Goal: Answer question/provide support

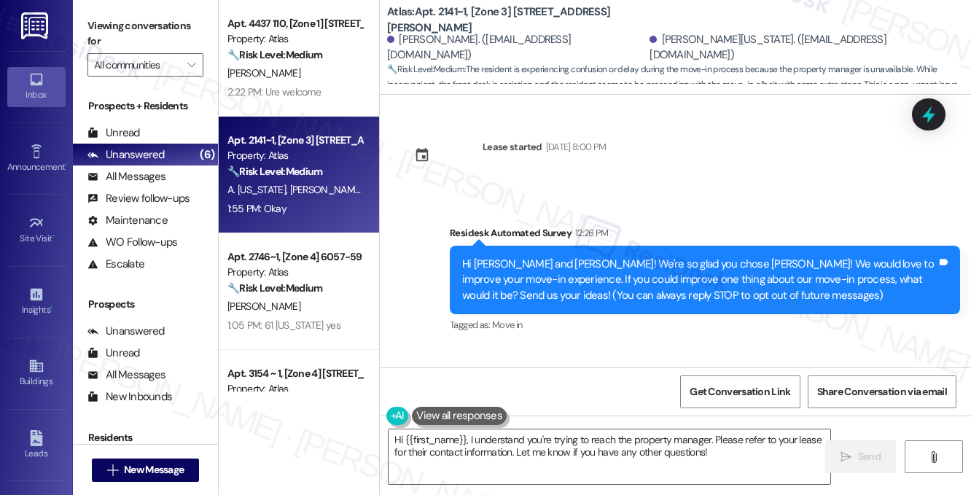
click at [277, 57] on strong "🔧 Risk Level: Medium" at bounding box center [274, 54] width 95 height 13
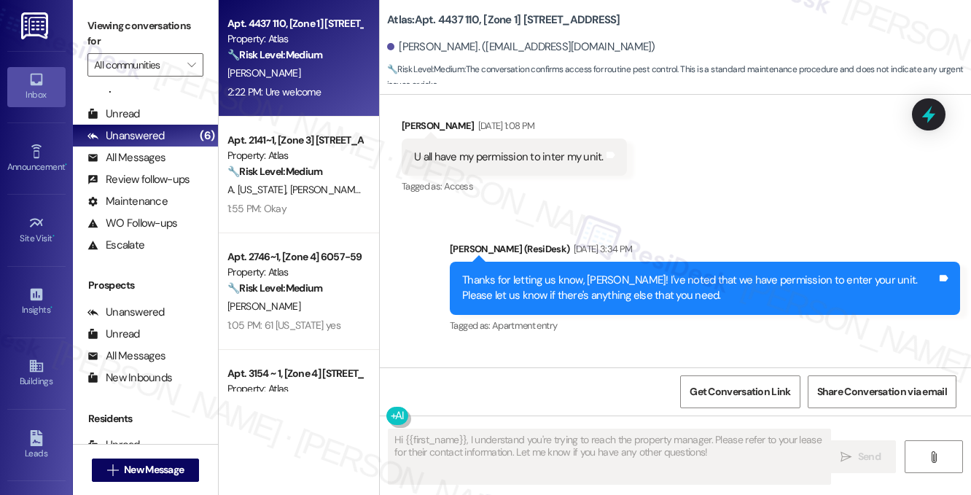
scroll to position [6209, 0]
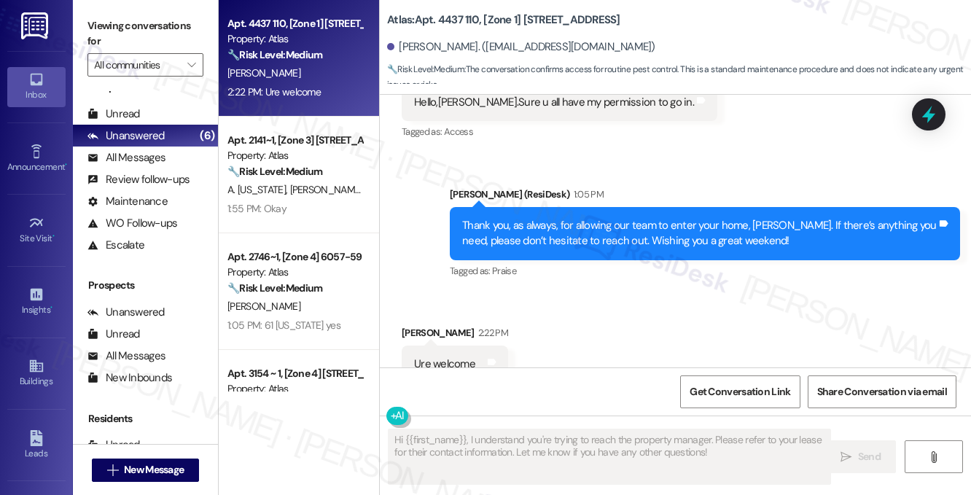
click at [676, 218] on div "Thank you, as always, for allowing our team to enter your home, [PERSON_NAME]. …" at bounding box center [699, 233] width 475 height 31
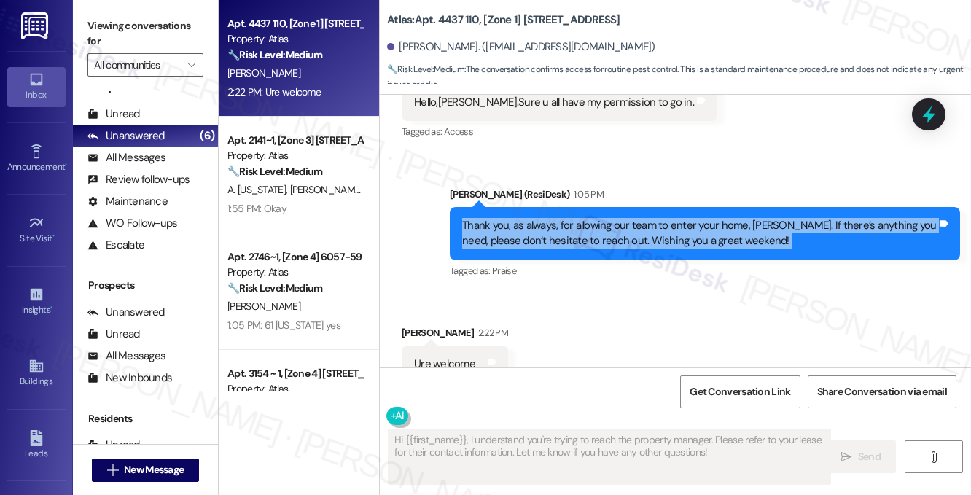
click at [676, 218] on div "Thank you, as always, for allowing our team to enter your home, [PERSON_NAME]. …" at bounding box center [699, 233] width 475 height 31
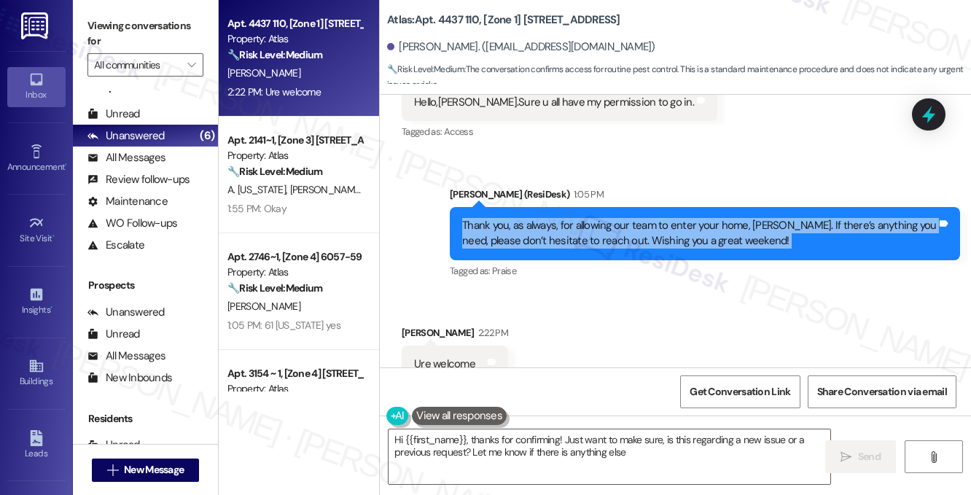
type textarea "Hi {{first_name}}, thanks for confirming! Just want to make sure, is this regar…"
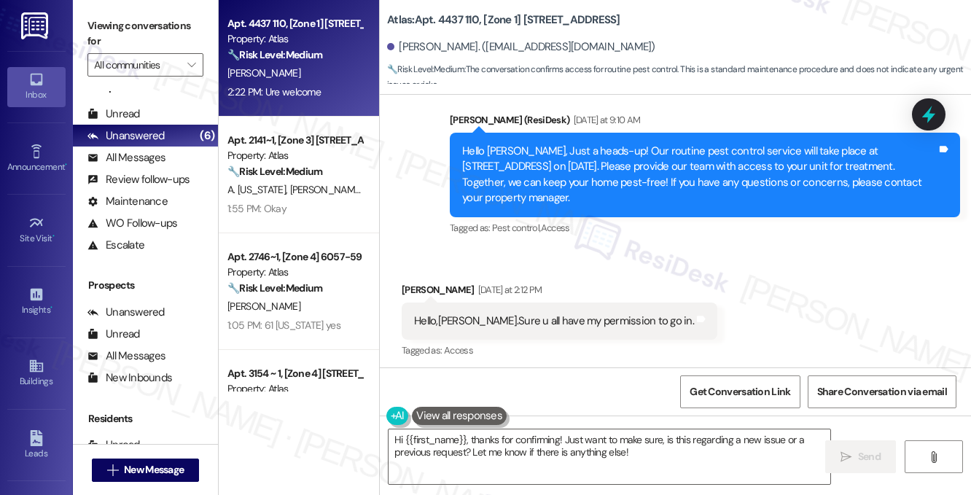
scroll to position [5844, 0]
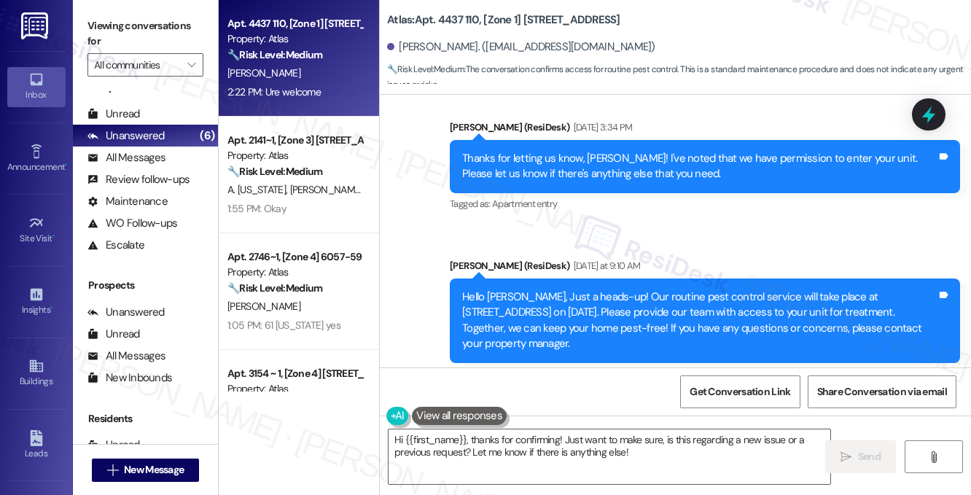
click at [563, 289] on div "Hello [PERSON_NAME], Just a heads-up! Our routine pest control service will tak…" at bounding box center [699, 320] width 475 height 63
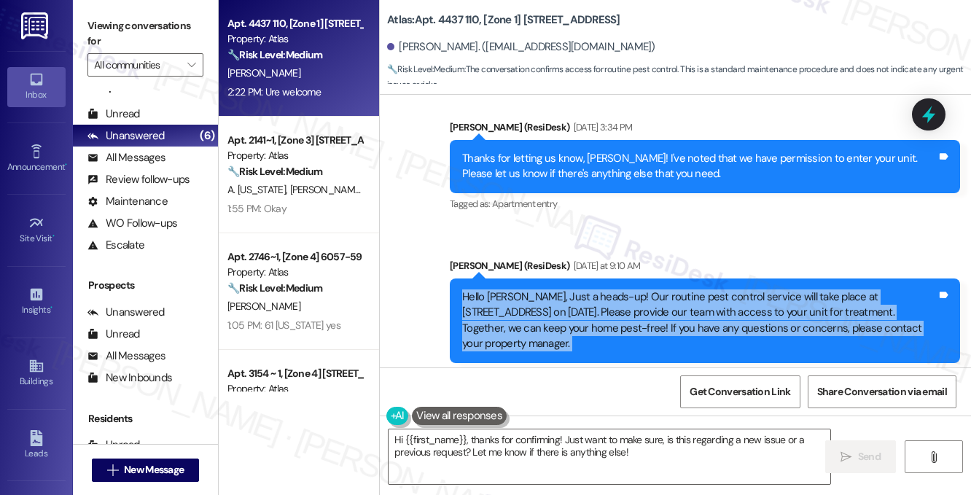
click at [563, 289] on div "Hello [PERSON_NAME], Just a heads-up! Our routine pest control service will tak…" at bounding box center [699, 320] width 475 height 63
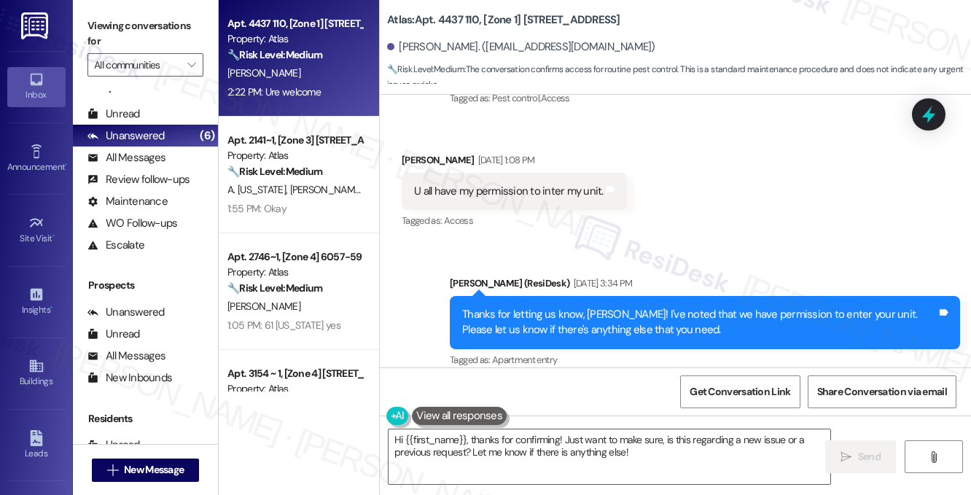
scroll to position [5625, 0]
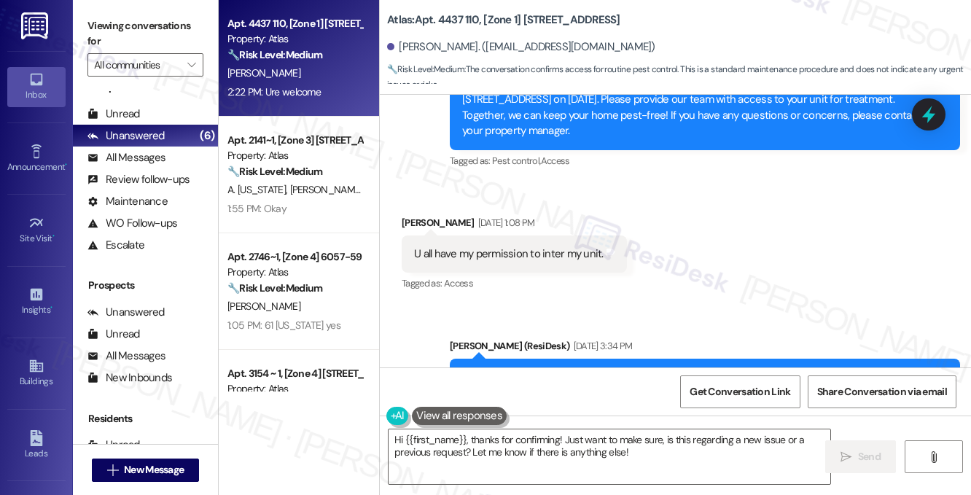
click at [582, 370] on div "Thanks for letting us know, [PERSON_NAME]! I've noted that we have permission t…" at bounding box center [699, 385] width 475 height 31
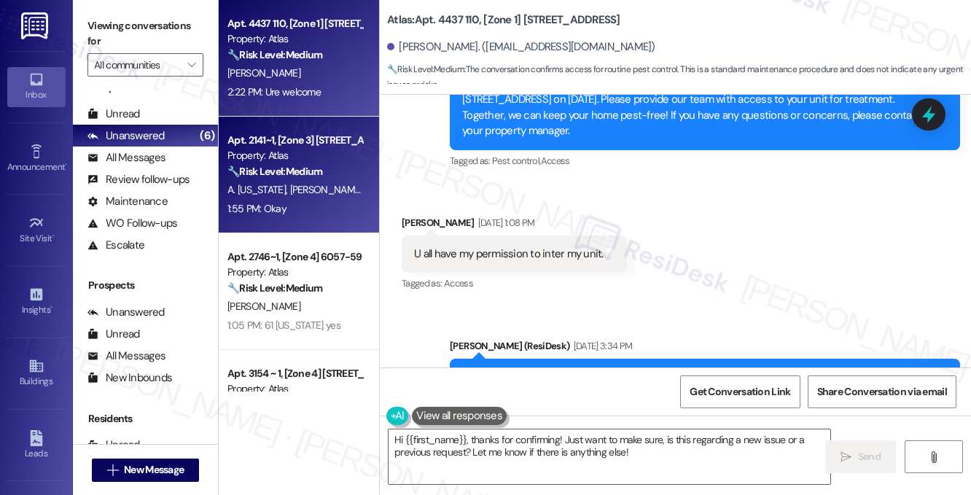
click at [341, 198] on div "A. [US_STATE] [PERSON_NAME]" at bounding box center [295, 190] width 138 height 18
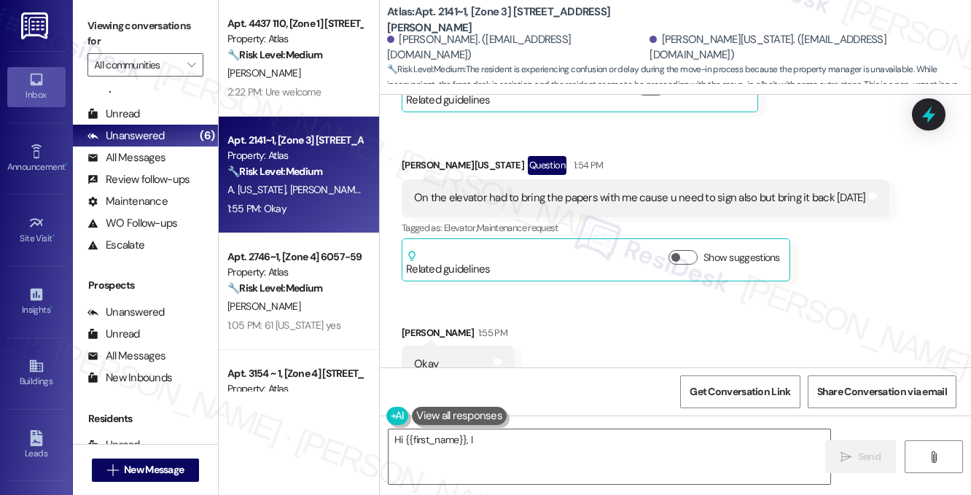
scroll to position [635, 0]
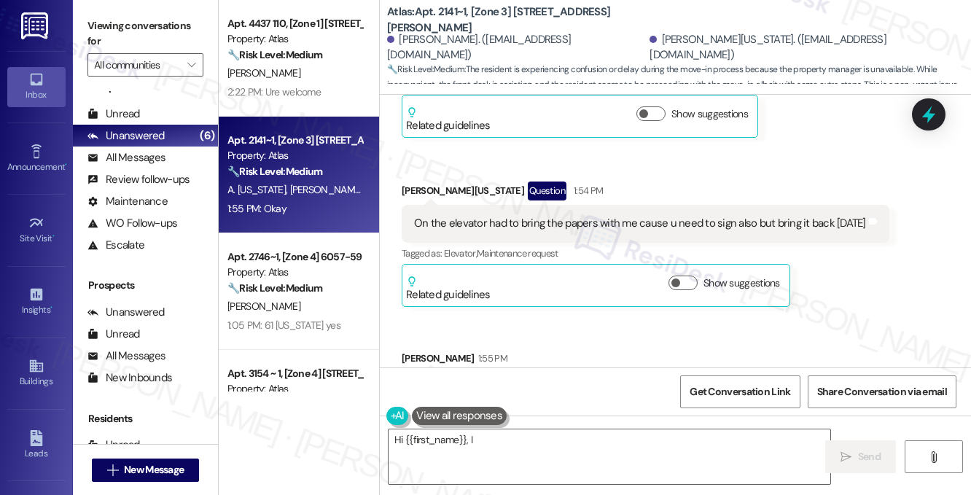
click at [590, 224] on div "On the elevator had to bring the papers with me cause u need to sign also but b…" at bounding box center [640, 223] width 452 height 15
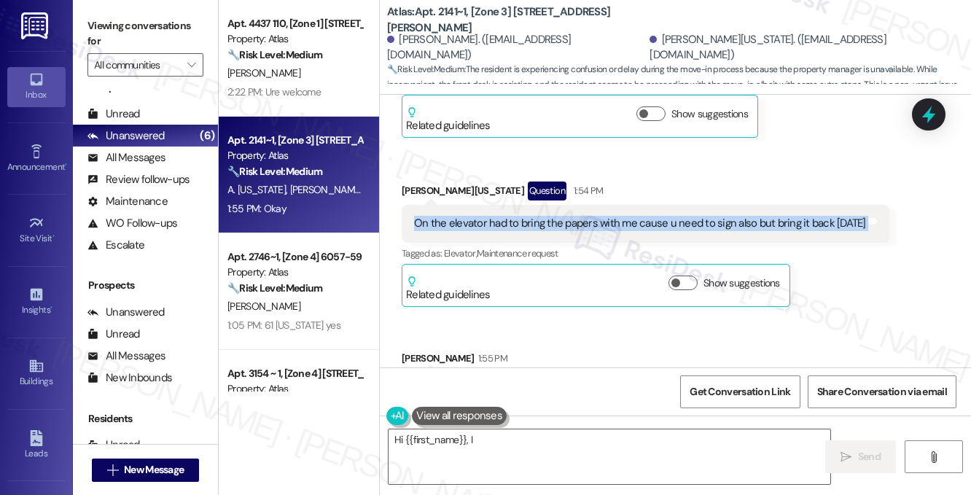
click at [590, 224] on div "On the elevator had to bring the papers with me cause u need to sign also but b…" at bounding box center [640, 223] width 452 height 15
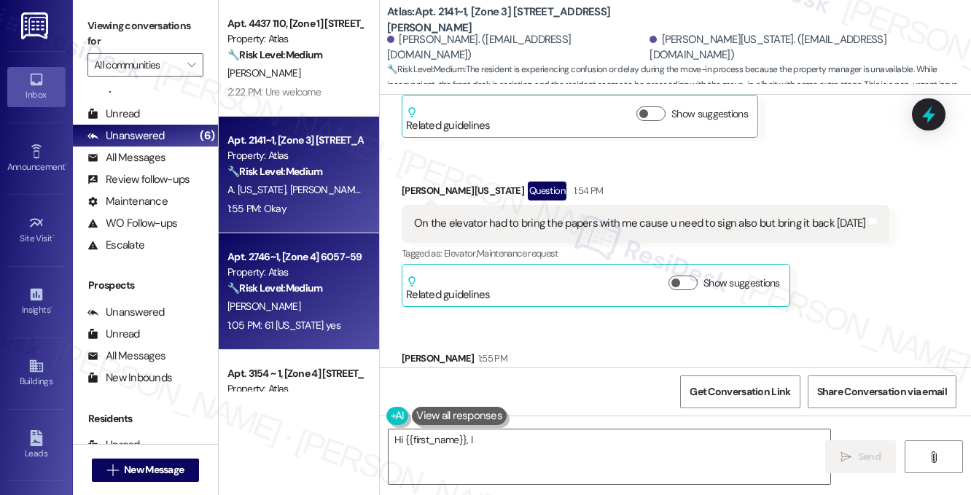
click at [278, 304] on div "[PERSON_NAME]" at bounding box center [295, 306] width 138 height 18
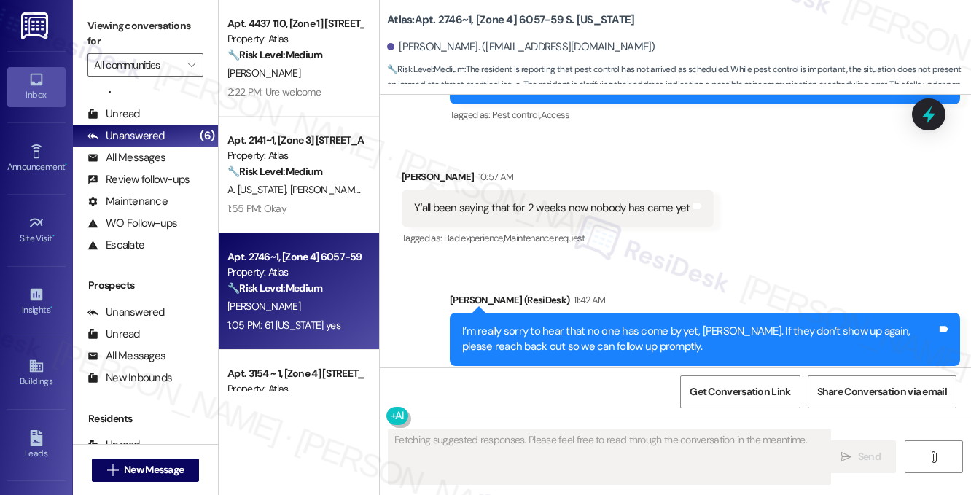
scroll to position [7259, 0]
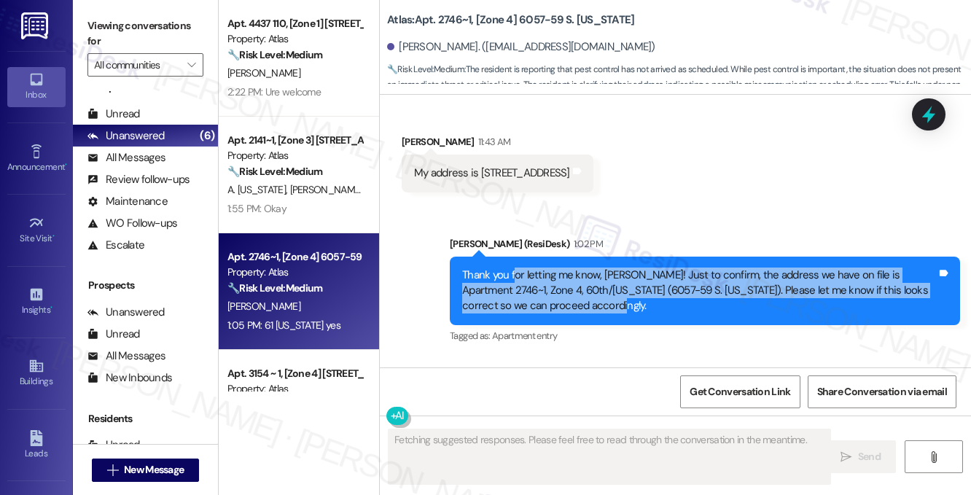
drag, startPoint x: 514, startPoint y: 165, endPoint x: 612, endPoint y: 189, distance: 100.6
click at [612, 268] on div "Thank you for letting me know, [PERSON_NAME]! Just to confirm, the address we h…" at bounding box center [699, 291] width 475 height 47
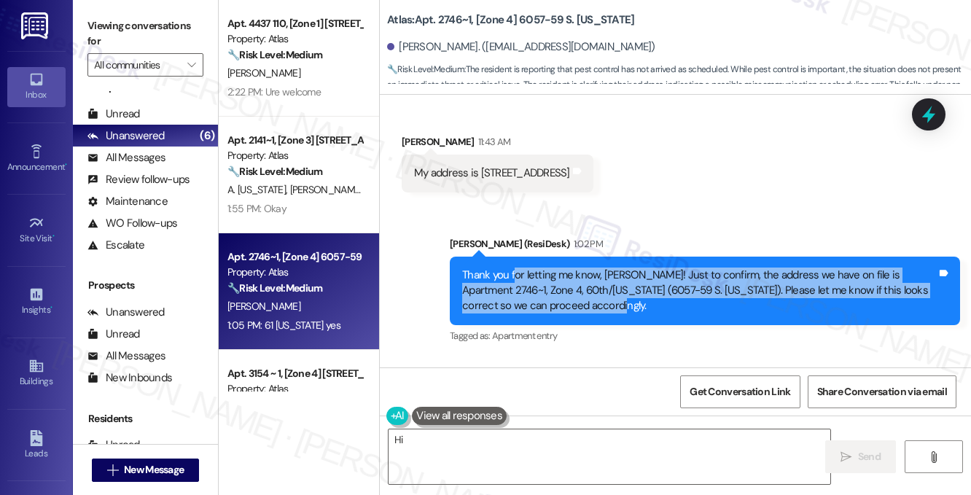
click at [612, 268] on div "Thank you for letting me know, [PERSON_NAME]! Just to confirm, the address we h…" at bounding box center [699, 291] width 475 height 47
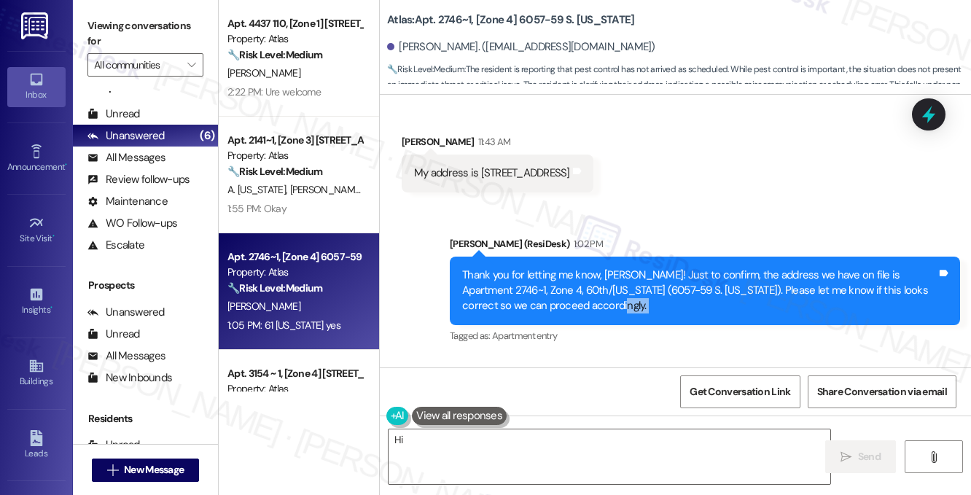
click at [612, 268] on div "Thank you for letting me know, [PERSON_NAME]! Just to confirm, the address we h…" at bounding box center [699, 291] width 475 height 47
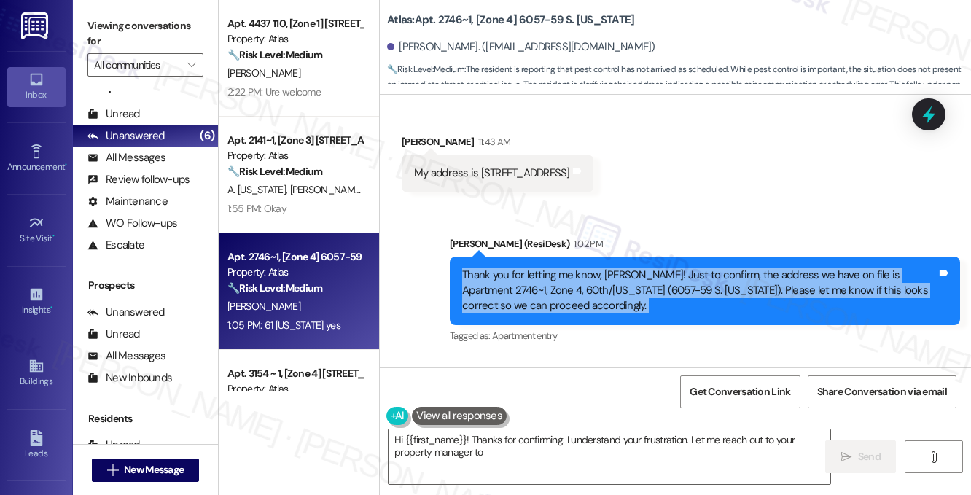
click at [612, 268] on div "Thank you for letting me know, [PERSON_NAME]! Just to confirm, the address we h…" at bounding box center [699, 291] width 475 height 47
click at [590, 268] on div "Thank you for letting me know, [PERSON_NAME]! Just to confirm, the address we h…" at bounding box center [699, 291] width 475 height 47
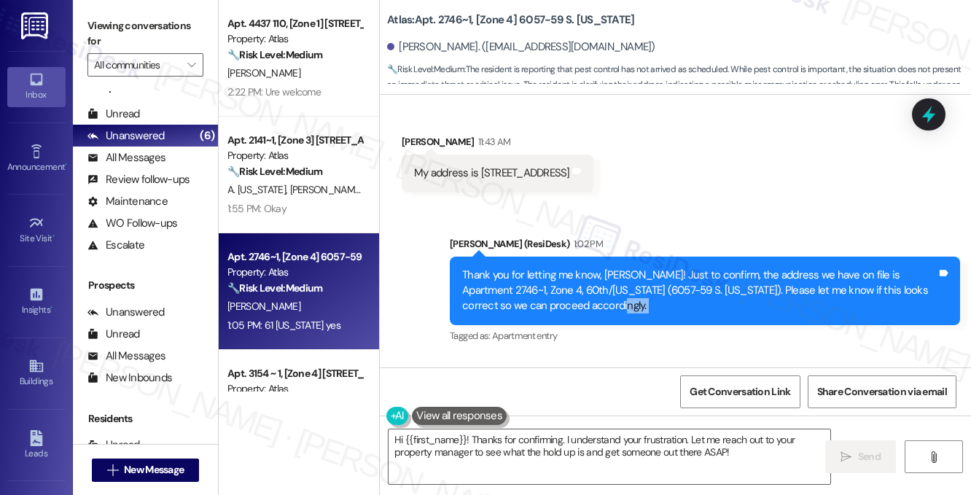
click at [590, 268] on div "Thank you for letting me know, [PERSON_NAME]! Just to confirm, the address we h…" at bounding box center [699, 291] width 475 height 47
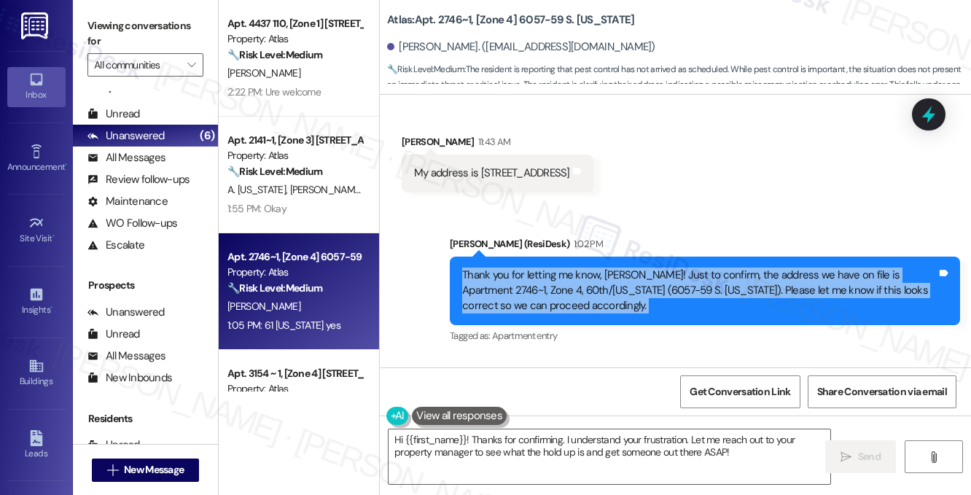
click at [590, 268] on div "Thank you for letting me know, [PERSON_NAME]! Just to confirm, the address we h…" at bounding box center [699, 291] width 475 height 47
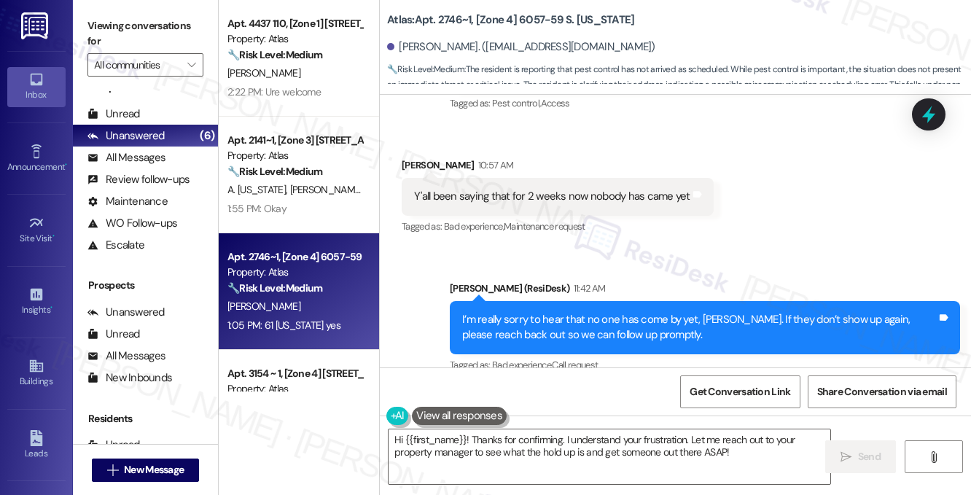
scroll to position [6967, 0]
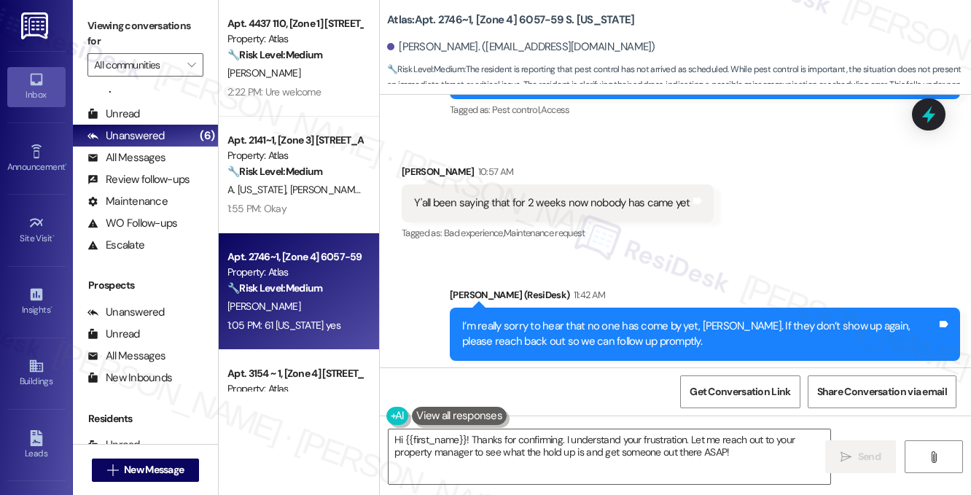
click at [560, 308] on div "I’m really sorry to hear that no one has come by yet, [PERSON_NAME]. If they do…" at bounding box center [705, 334] width 510 height 53
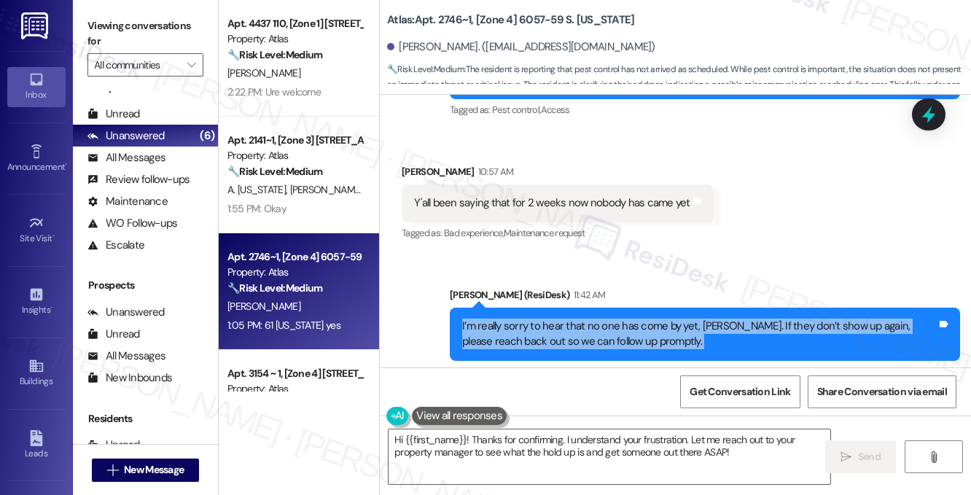
click at [560, 308] on div "I’m really sorry to hear that no one has come by yet, [PERSON_NAME]. If they do…" at bounding box center [705, 334] width 510 height 53
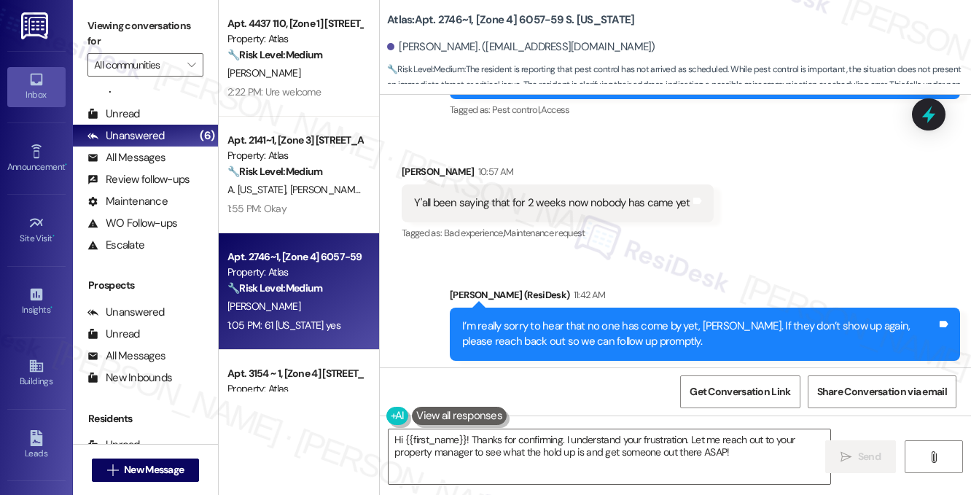
click at [654, 222] on div "Tagged as: Bad experience , Click to highlight conversations about Bad experien…" at bounding box center [558, 232] width 312 height 21
click at [172, 19] on label "Viewing conversations for" at bounding box center [145, 34] width 116 height 39
drag, startPoint x: 399, startPoint y: 46, endPoint x: 471, endPoint y: 45, distance: 71.4
click at [471, 45] on div "[PERSON_NAME]. ([EMAIL_ADDRESS][DOMAIN_NAME])" at bounding box center [521, 46] width 268 height 15
copy div "[PERSON_NAME]"
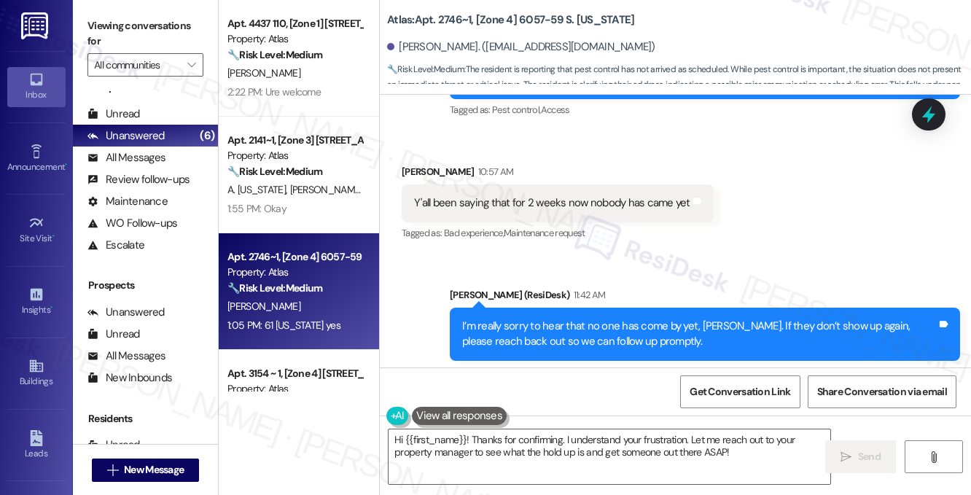
click at [166, 31] on label "Viewing conversations for" at bounding box center [145, 34] width 116 height 39
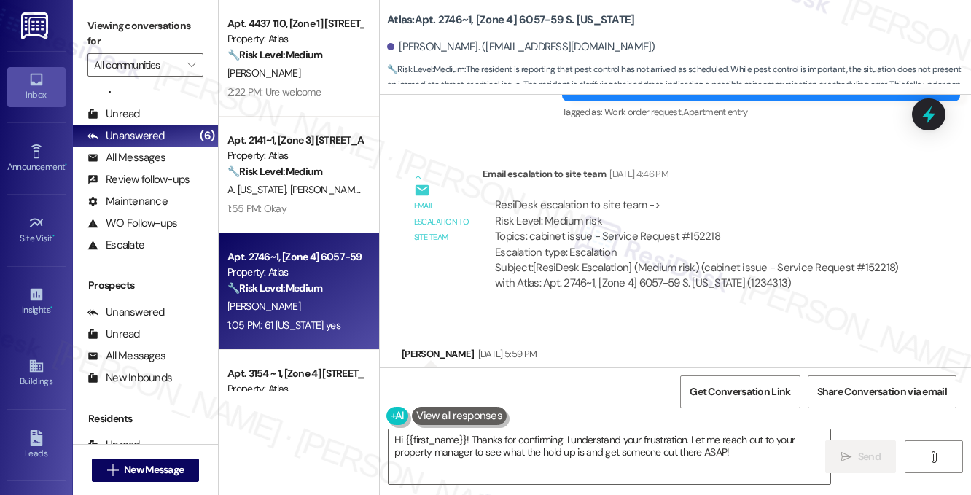
scroll to position [4124, 0]
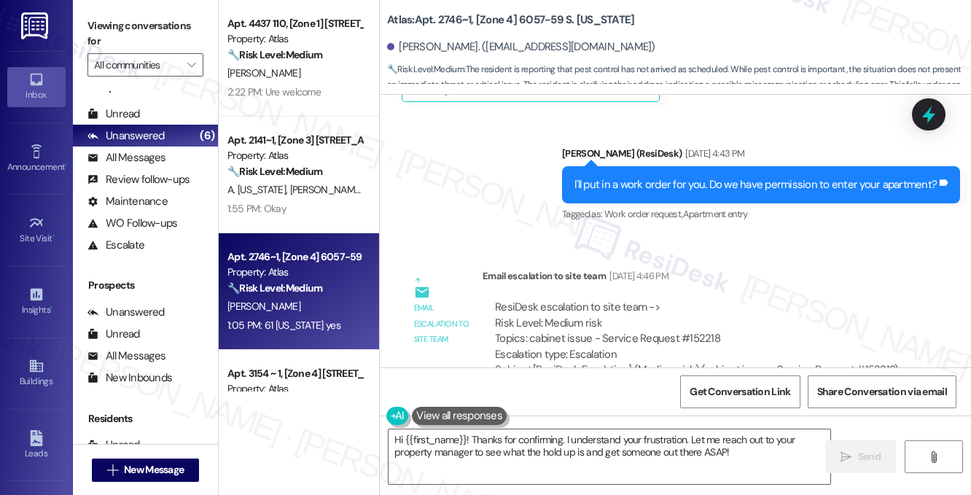
click at [153, 26] on label "Viewing conversations for" at bounding box center [145, 34] width 116 height 39
click at [695, 301] on div "ResiDesk escalation to site team -> Risk Level: Medium risk Topics: cabinet iss…" at bounding box center [697, 331] width 405 height 63
copy div "152218"
click at [188, 38] on label "Viewing conversations for" at bounding box center [145, 34] width 116 height 39
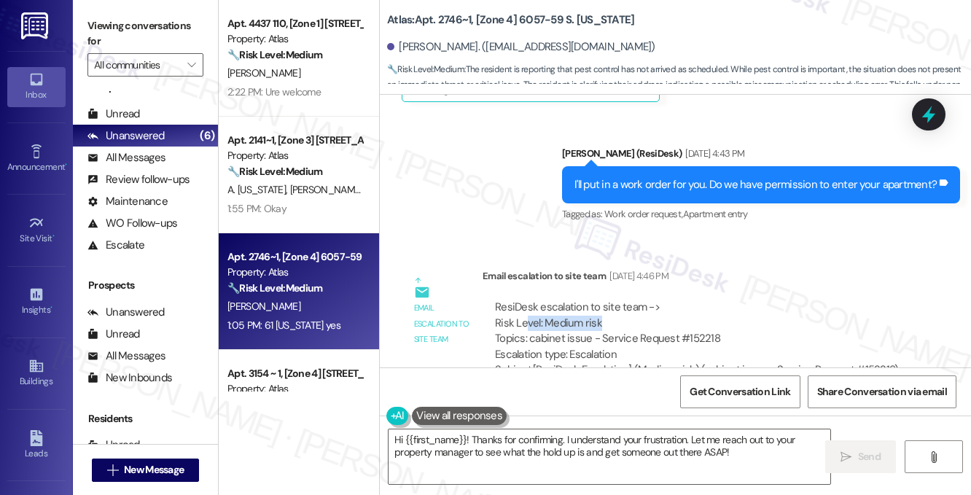
drag, startPoint x: 525, startPoint y: 295, endPoint x: 650, endPoint y: 295, distance: 124.7
click at [650, 300] on div "ResiDesk escalation to site team -> Risk Level: Medium risk Topics: cabinet iss…" at bounding box center [697, 331] width 405 height 63
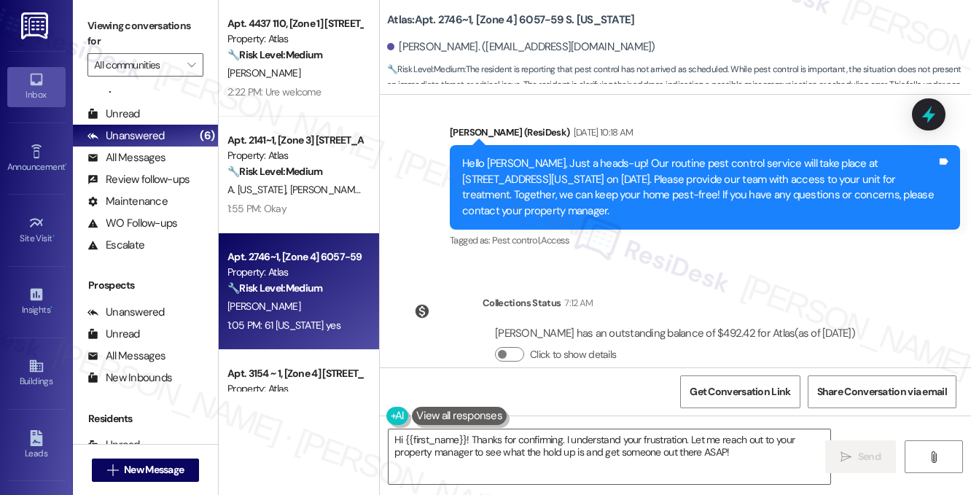
scroll to position [6603, 0]
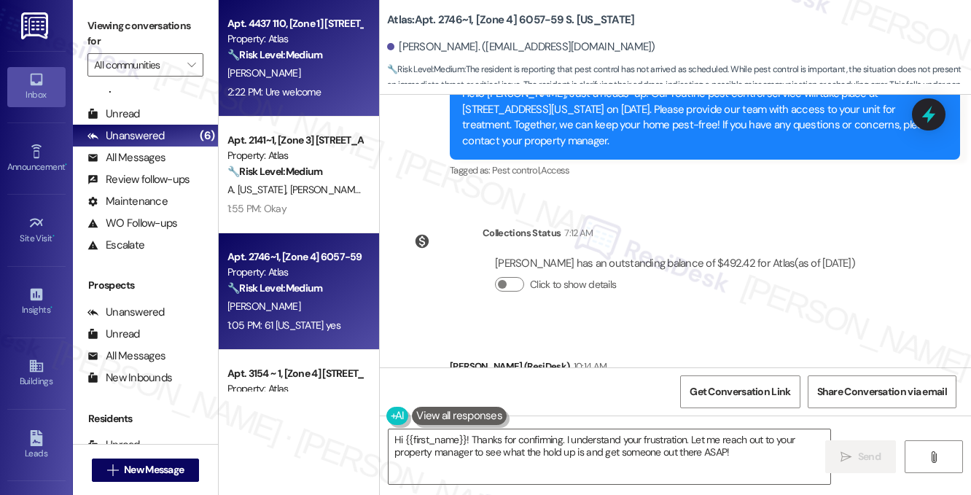
click at [286, 61] on div "🔧 Risk Level: Medium The conversation confirms access for routine pest control.…" at bounding box center [294, 54] width 135 height 15
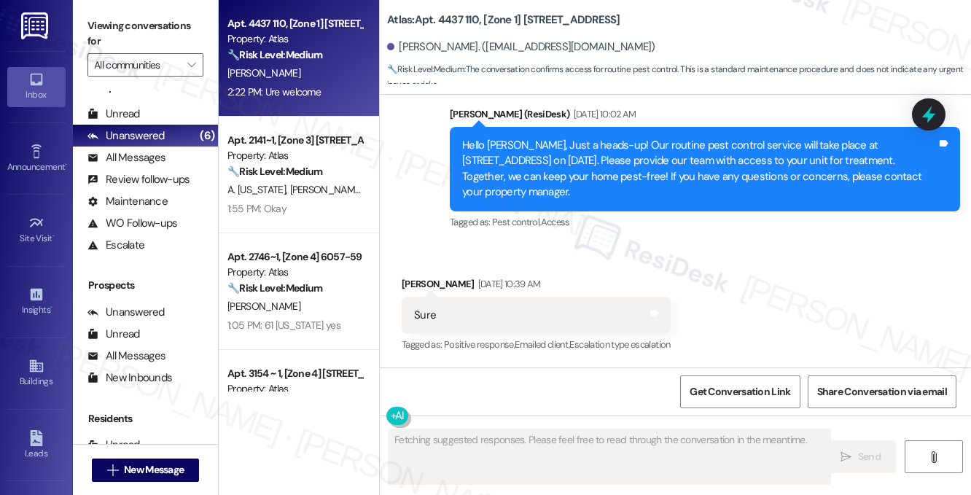
scroll to position [6209, 0]
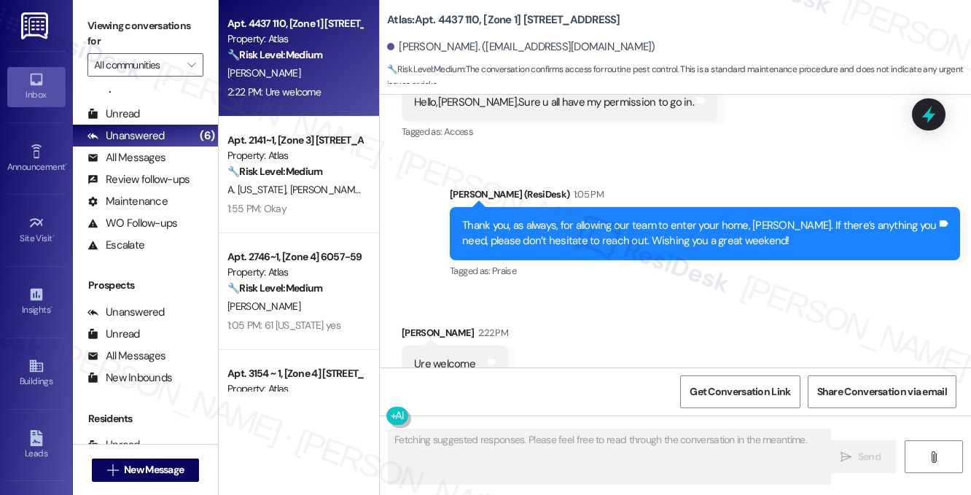
click at [512, 218] on div "Thank you, as always, for allowing our team to enter your home, [PERSON_NAME]. …" at bounding box center [699, 233] width 475 height 31
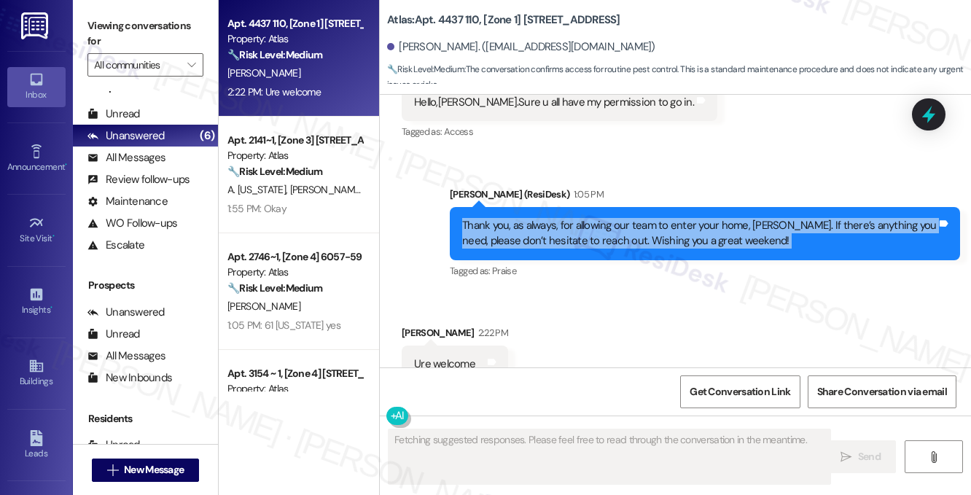
click at [512, 218] on div "Thank you, as always, for allowing our team to enter your home, [PERSON_NAME]. …" at bounding box center [699, 233] width 475 height 31
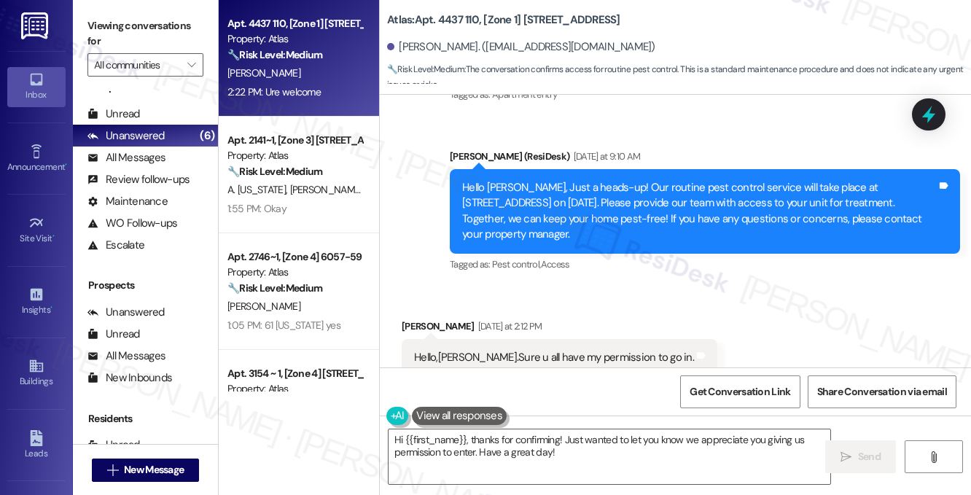
scroll to position [5844, 0]
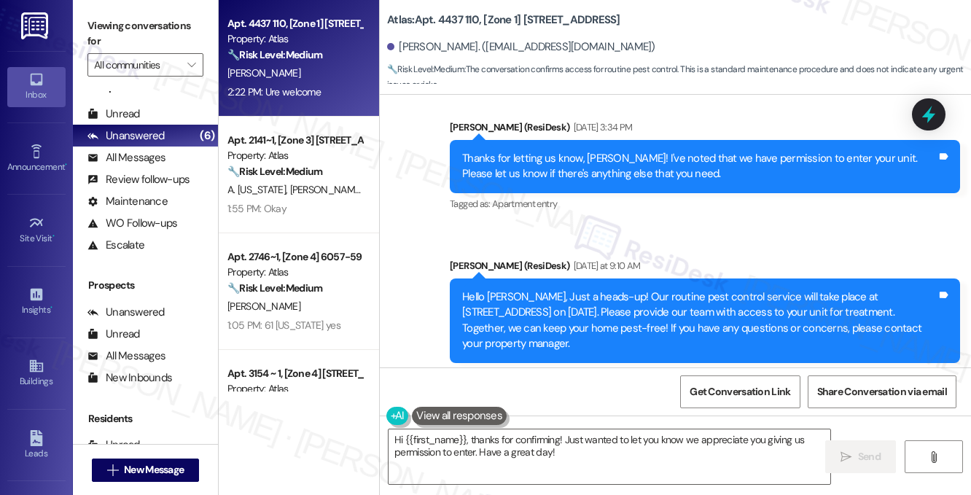
click at [595, 289] on div "Hello [PERSON_NAME], Just a heads-up! Our routine pest control service will tak…" at bounding box center [699, 320] width 475 height 63
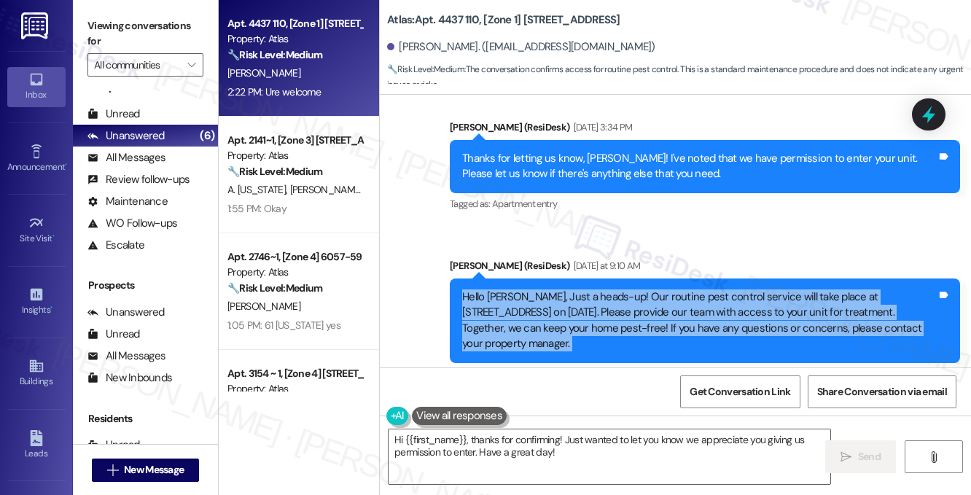
click at [595, 289] on div "Hello [PERSON_NAME], Just a heads-up! Our routine pest control service will tak…" at bounding box center [699, 320] width 475 height 63
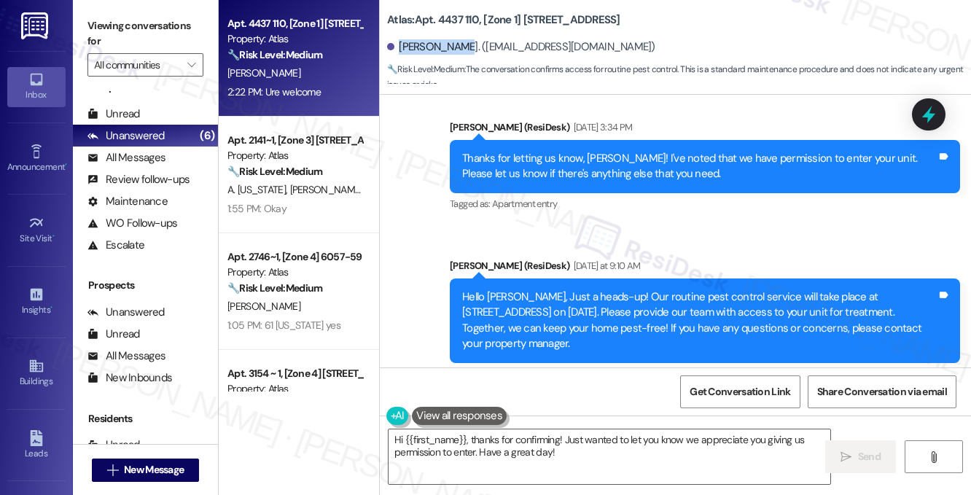
drag, startPoint x: 401, startPoint y: 46, endPoint x: 453, endPoint y: 46, distance: 52.5
click at [453, 46] on div "[PERSON_NAME]. ([EMAIL_ADDRESS][DOMAIN_NAME])" at bounding box center [521, 46] width 268 height 15
copy div "[PERSON_NAME]."
click at [150, 27] on label "Viewing conversations for" at bounding box center [145, 34] width 116 height 39
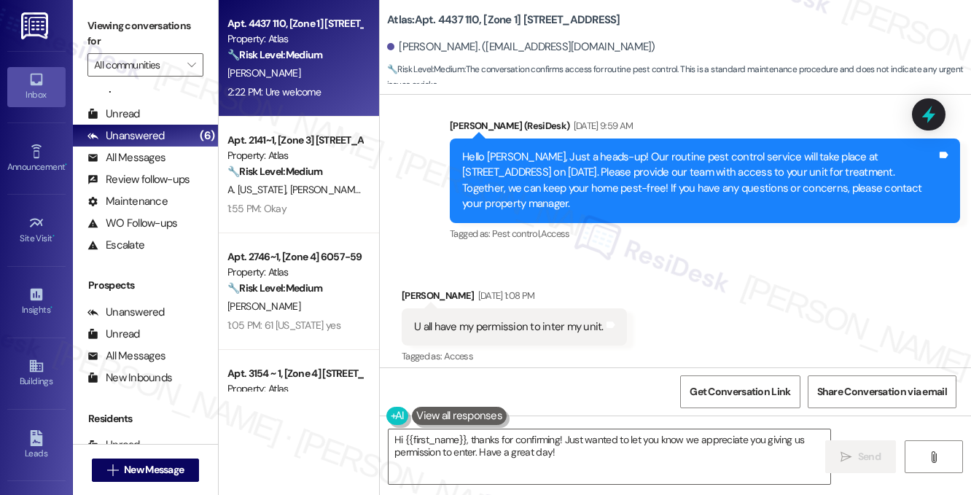
scroll to position [5334, 0]
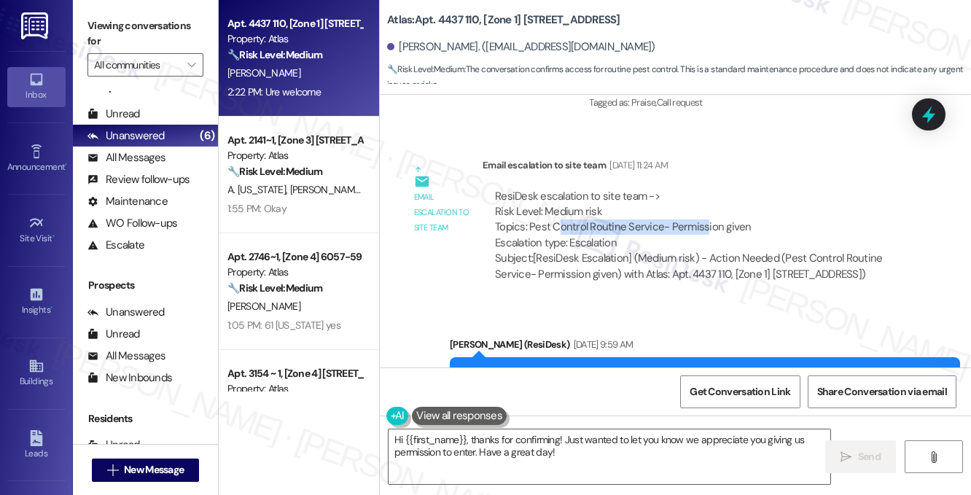
drag, startPoint x: 560, startPoint y: 166, endPoint x: 701, endPoint y: 168, distance: 140.7
click at [701, 189] on div "ResiDesk escalation to site team -> Risk Level: Medium risk Topics: Pest Contro…" at bounding box center [697, 220] width 405 height 63
drag, startPoint x: 579, startPoint y: 164, endPoint x: 691, endPoint y: 168, distance: 112.3
click at [691, 189] on div "ResiDesk escalation to site team -> Risk Level: Medium risk Topics: Pest Contro…" at bounding box center [697, 220] width 405 height 63
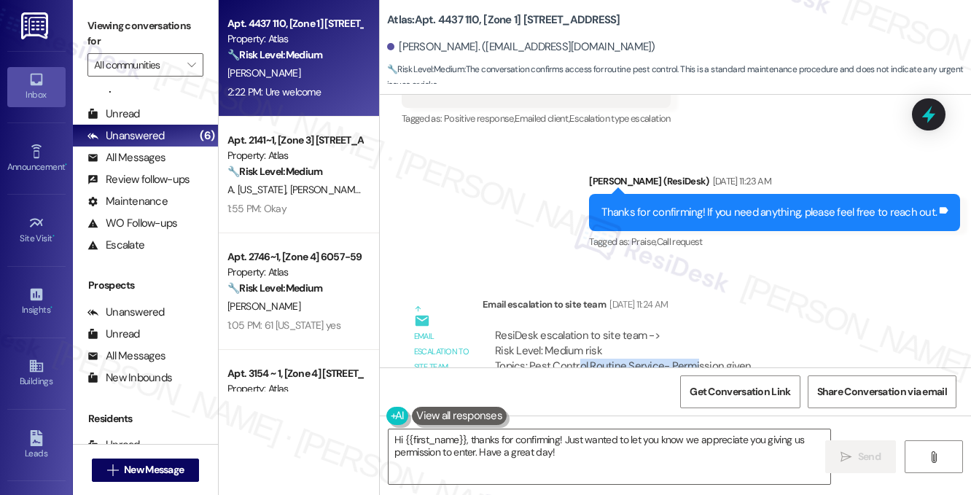
scroll to position [5115, 0]
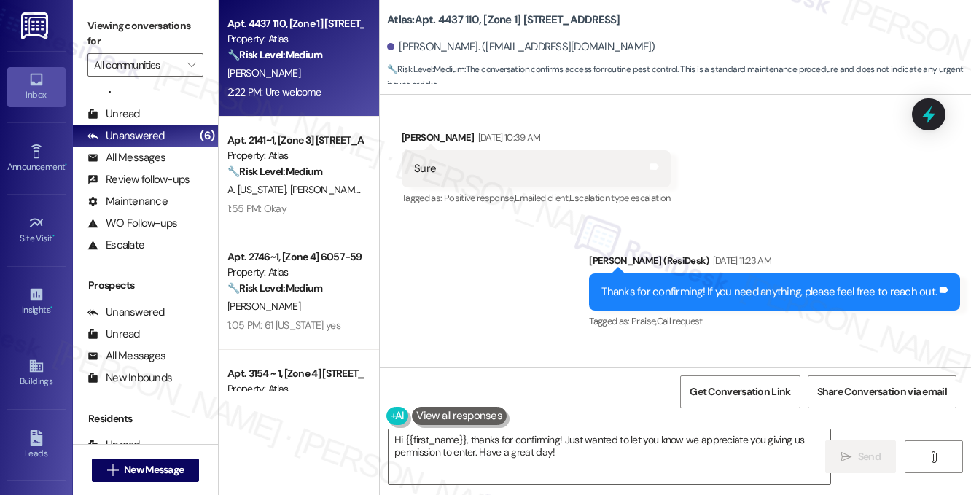
click at [698, 273] on div "Thanks for confirming! If you need anything, please feel free to reach out. Tag…" at bounding box center [774, 291] width 371 height 37
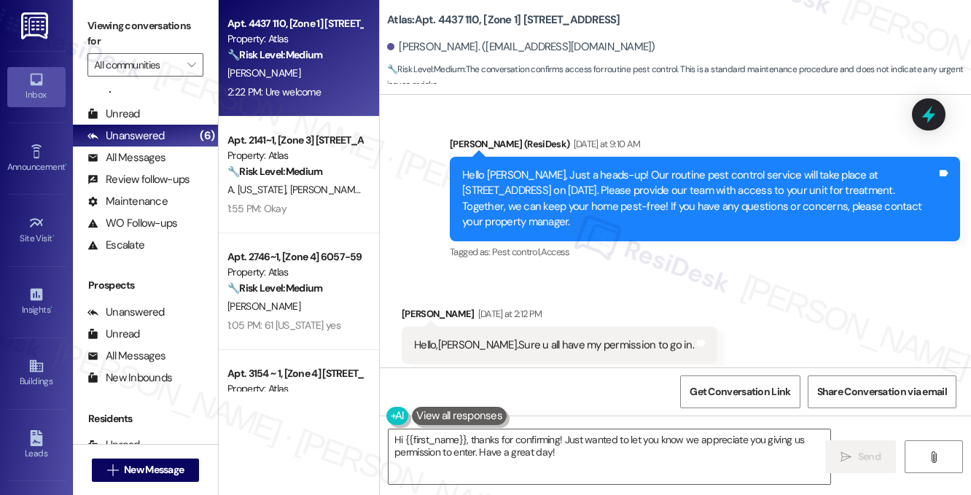
scroll to position [5844, 0]
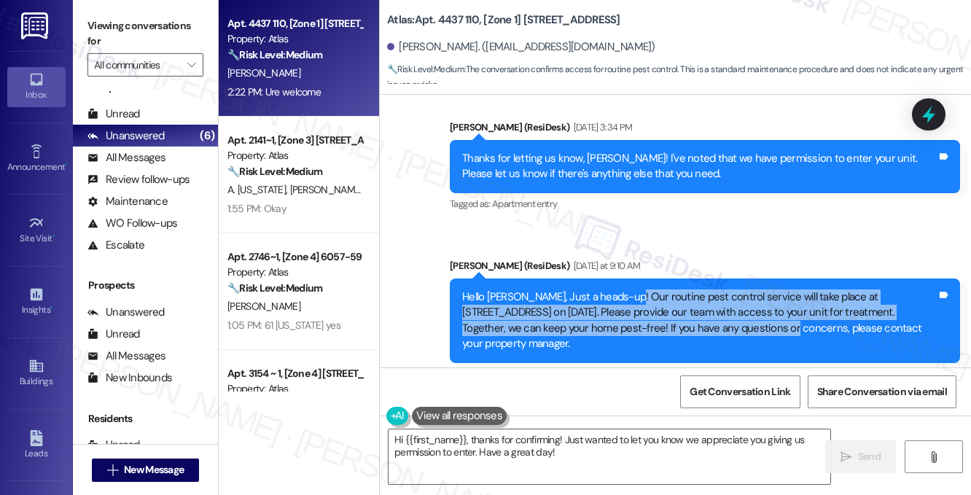
drag, startPoint x: 620, startPoint y: 244, endPoint x: 696, endPoint y: 284, distance: 85.8
click at [696, 289] on div "Hello [PERSON_NAME], Just a heads-up! Our routine pest control service will tak…" at bounding box center [699, 320] width 475 height 63
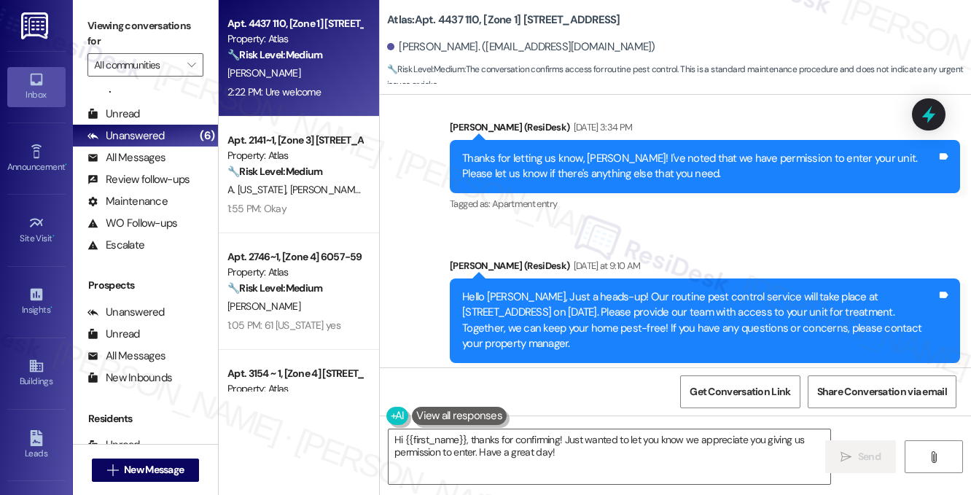
click at [606, 289] on div "Hello [PERSON_NAME], Just a heads-up! Our routine pest control service will tak…" at bounding box center [699, 320] width 475 height 63
drag, startPoint x: 585, startPoint y: 246, endPoint x: 656, endPoint y: 291, distance: 84.1
click at [656, 291] on div "Hello [PERSON_NAME], Just a heads-up! Our routine pest control service will tak…" at bounding box center [699, 320] width 475 height 63
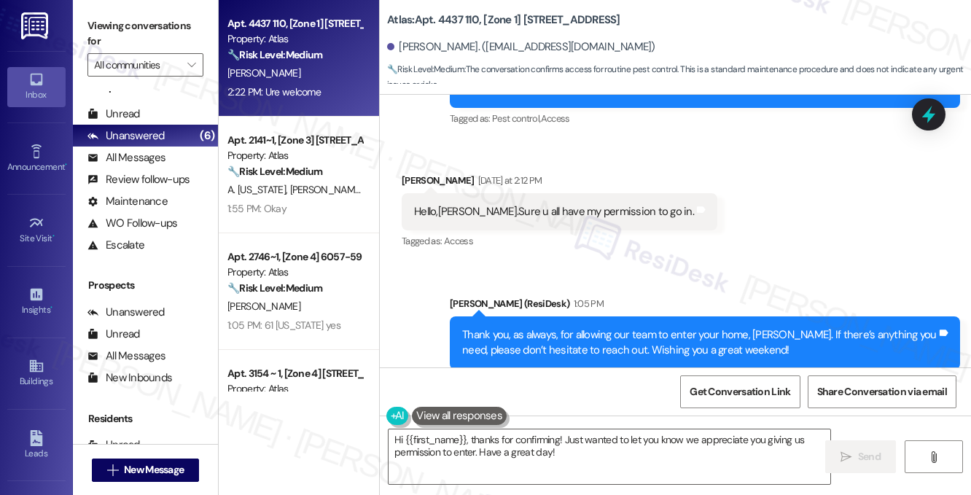
scroll to position [6209, 0]
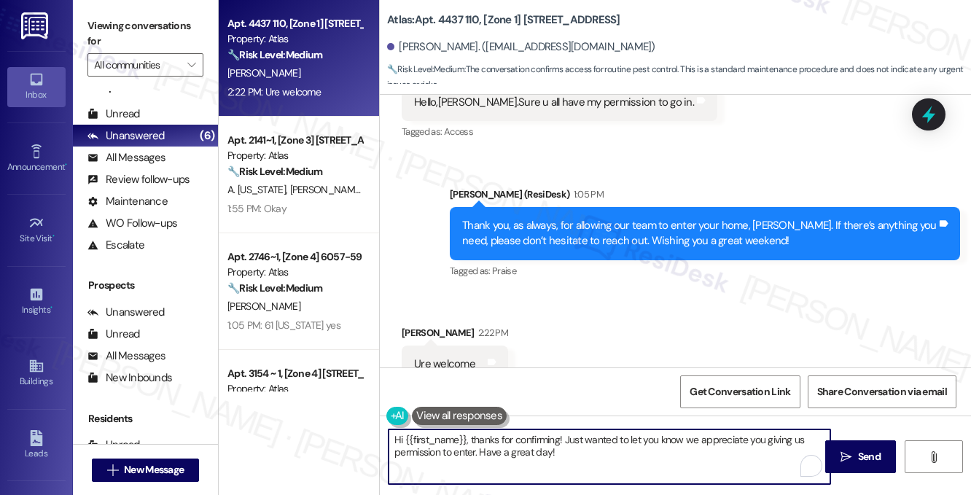
click at [523, 445] on textarea "Hi {{first_name}}, thanks for confirming! Just wanted to let you know we apprec…" at bounding box center [610, 456] width 442 height 55
click at [522, 445] on textarea "Hi {{first_name}}, thanks for confirming! Just wanted to let you know we apprec…" at bounding box center [610, 456] width 442 height 55
click at [572, 218] on div "Thank you, as always, for allowing our team to enter your home, [PERSON_NAME]. …" at bounding box center [699, 233] width 475 height 31
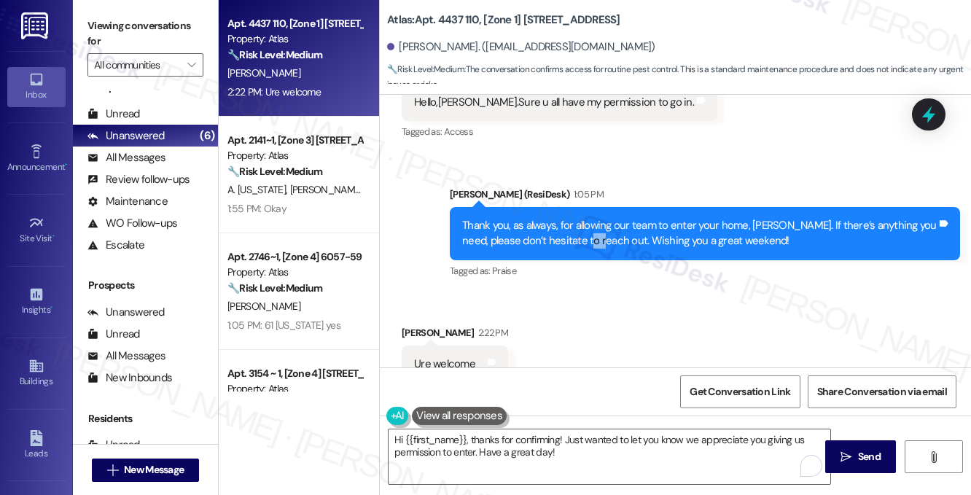
click at [572, 218] on div "Thank you, as always, for allowing our team to enter your home, [PERSON_NAME]. …" at bounding box center [699, 233] width 475 height 31
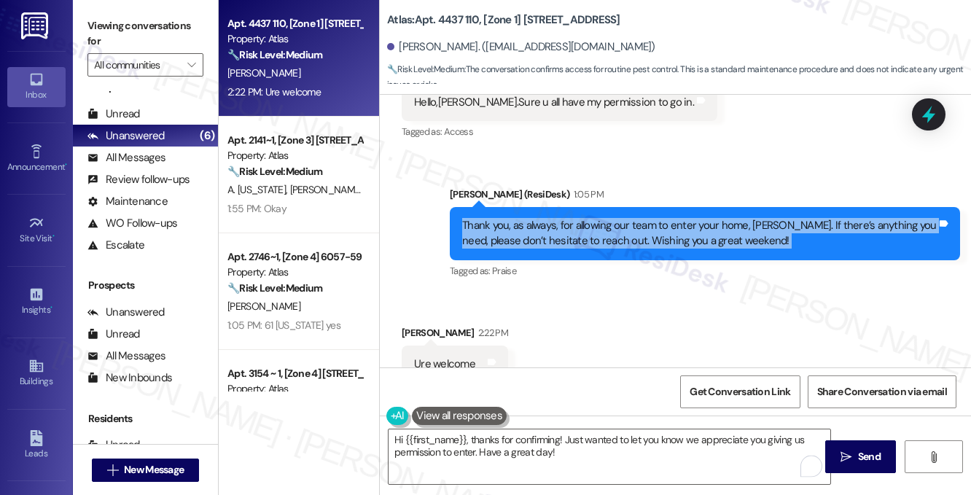
click at [572, 218] on div "Thank you, as always, for allowing our team to enter your home, [PERSON_NAME]. …" at bounding box center [699, 233] width 475 height 31
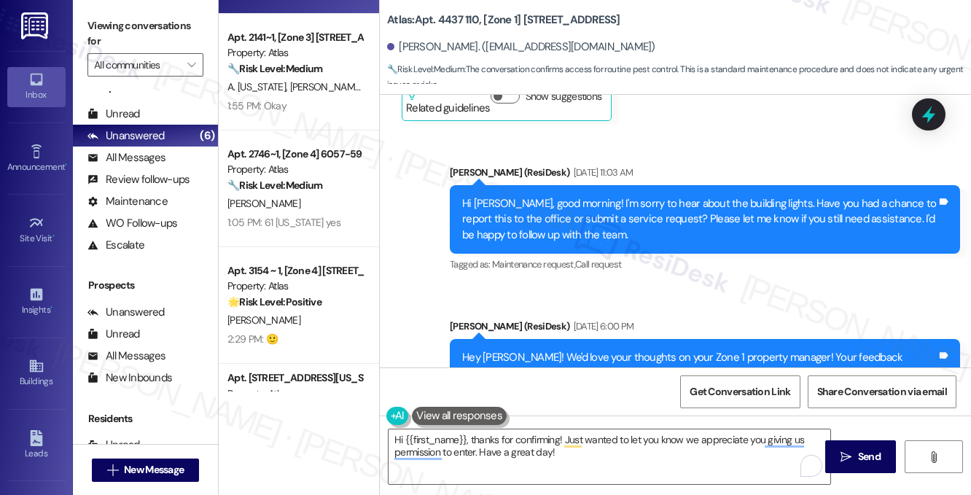
scroll to position [192, 0]
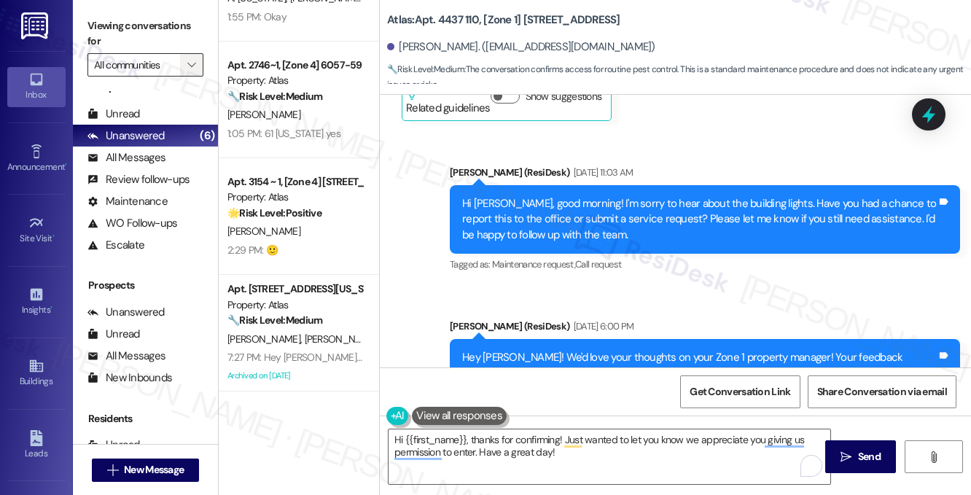
drag, startPoint x: 160, startPoint y: 30, endPoint x: 200, endPoint y: 60, distance: 50.0
click at [160, 30] on label "Viewing conversations for" at bounding box center [145, 34] width 116 height 39
